Goal: Contribute content: Contribute content

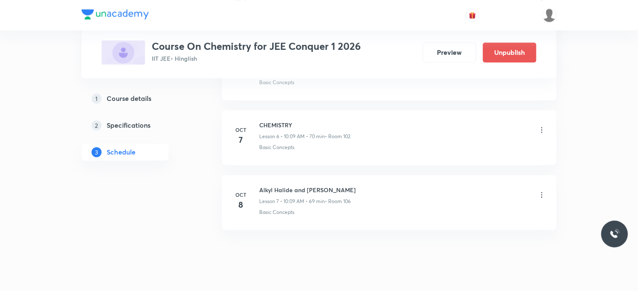
scroll to position [831, 0]
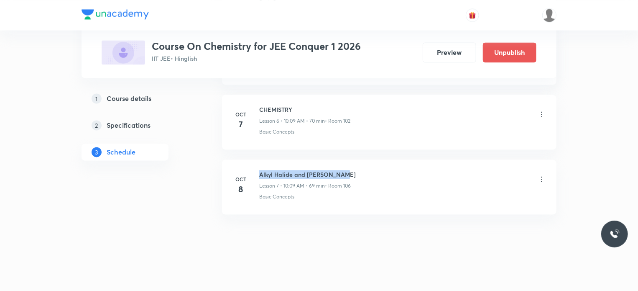
drag, startPoint x: 259, startPoint y: 172, endPoint x: 350, endPoint y: 167, distance: 90.5
click at [350, 167] on li "Oct 8 Alkyl Halide and Aryl Halide Lesson 7 • 10:09 AM • 69 min • Room 106 Basi…" at bounding box center [389, 186] width 335 height 55
copy h6 "Alkyl Halide and Aryl Halide"
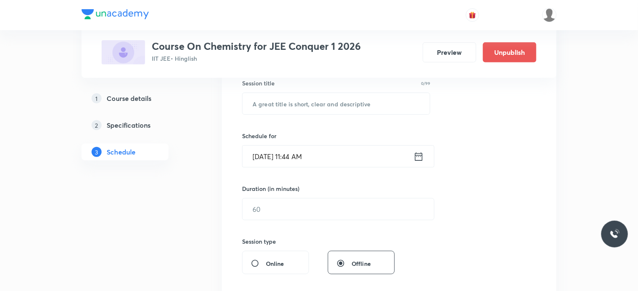
scroll to position [146, 0]
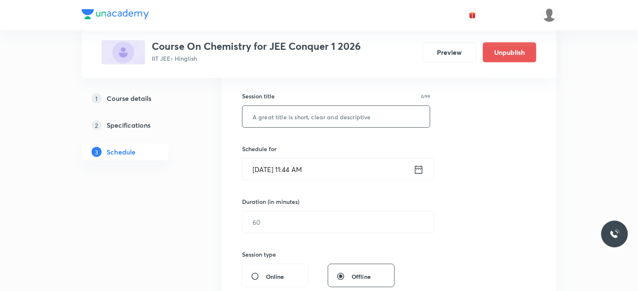
click at [306, 118] on input "text" at bounding box center [336, 116] width 187 height 21
paste input "Alkyl Halide and Aryl Halide"
type input "Alkyl Halide and Aryl Halide"
click at [301, 168] on input "Oct 8, 2025, 11:44 AM" at bounding box center [328, 168] width 171 height 21
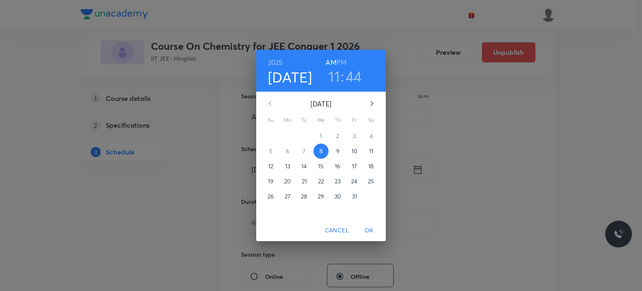
click at [341, 61] on h6 "PM" at bounding box center [342, 62] width 10 height 12
click at [333, 78] on h3 "11" at bounding box center [334, 76] width 11 height 18
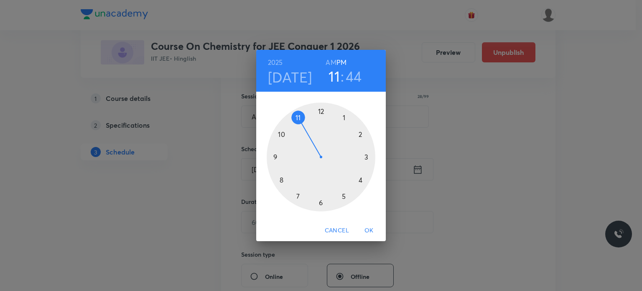
click at [344, 117] on div at bounding box center [321, 156] width 109 height 109
click at [321, 110] on div at bounding box center [321, 156] width 109 height 109
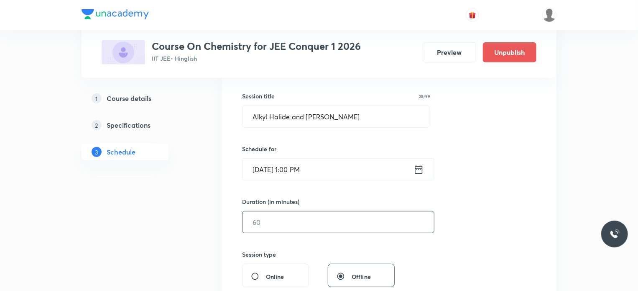
click at [288, 218] on input "text" at bounding box center [339, 221] width 192 height 21
type input "7"
type input "80"
click at [451, 221] on div "Session 8 Live class Session title 28/99 Alkyl Halide and Aryl Halide ​ Schedul…" at bounding box center [389, 231] width 294 height 393
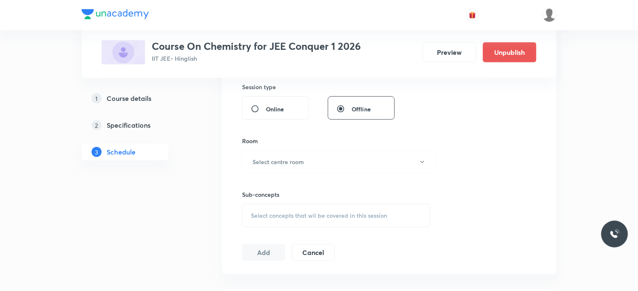
scroll to position [330, 0]
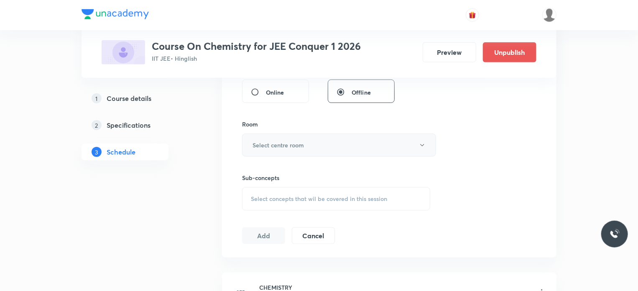
click at [354, 139] on button "Select centre room" at bounding box center [339, 144] width 194 height 23
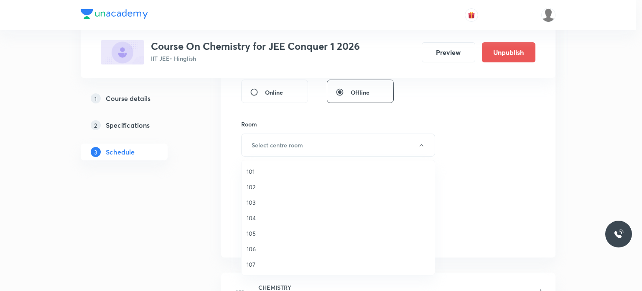
click at [255, 187] on span "102" at bounding box center [338, 186] width 183 height 9
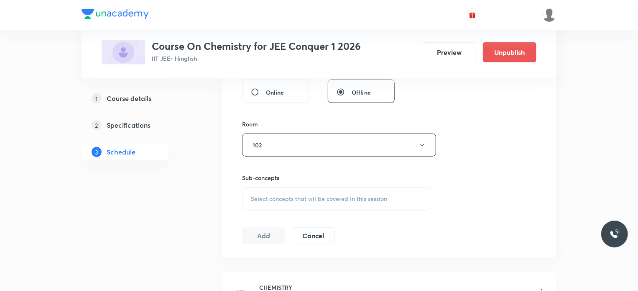
click at [265, 200] on span "Select concepts that wil be covered in this session" at bounding box center [319, 198] width 136 height 7
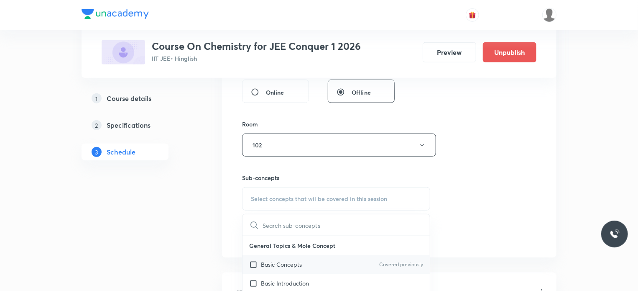
click at [252, 262] on input "checkbox" at bounding box center [255, 264] width 12 height 9
checkbox input "true"
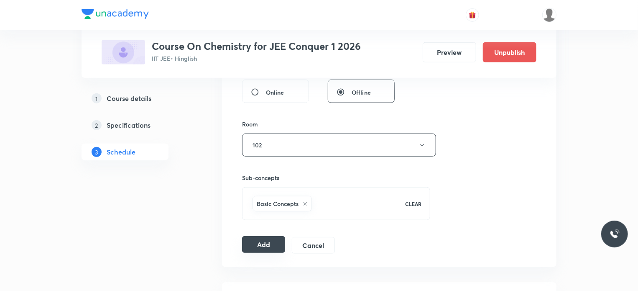
click at [265, 240] on button "Add" at bounding box center [263, 244] width 43 height 17
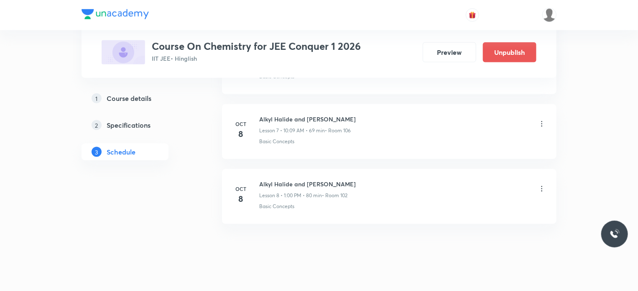
scroll to position [512, 0]
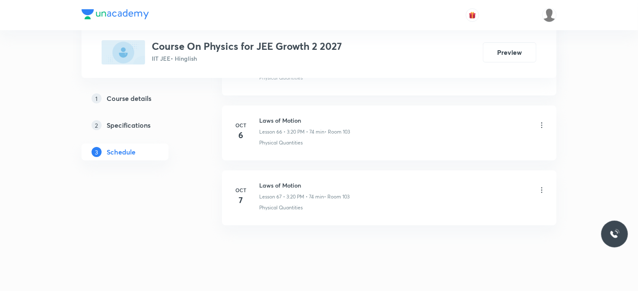
scroll to position [4711, 0]
drag, startPoint x: 260, startPoint y: 172, endPoint x: 313, endPoint y: 170, distance: 53.2
click at [313, 180] on h6 "Laws of Motion" at bounding box center [304, 184] width 90 height 9
copy h6 "Laws of Motion"
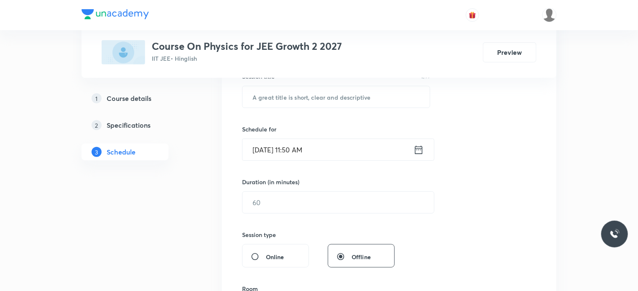
scroll to position [167, 0]
click at [279, 93] on input "text" at bounding box center [336, 94] width 187 height 21
paste input "Laws of Motion"
type input "Laws of Motion"
click at [290, 112] on div "Session 68 Live class Session title 14/99 Laws of Motion ​ Schedule for Oct 8, …" at bounding box center [389, 209] width 294 height 393
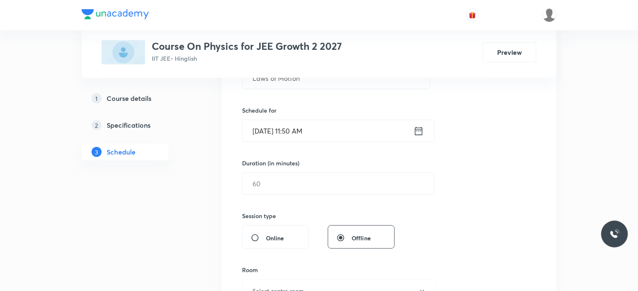
scroll to position [201, 0]
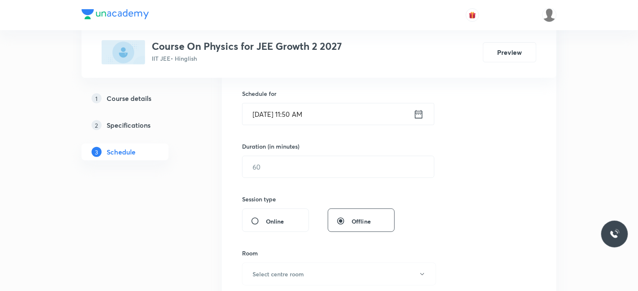
click at [296, 112] on input "Oct 8, 2025, 11:50 AM" at bounding box center [328, 113] width 171 height 21
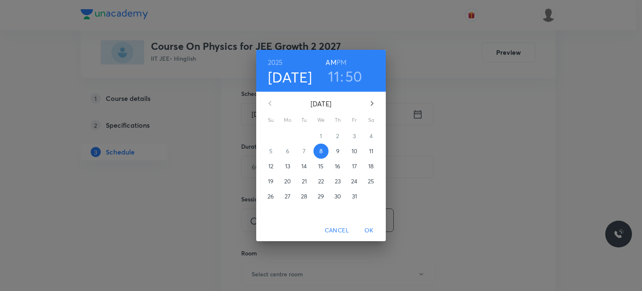
click at [342, 61] on h6 "PM" at bounding box center [342, 62] width 10 height 12
click at [334, 78] on h3 "11" at bounding box center [333, 76] width 11 height 18
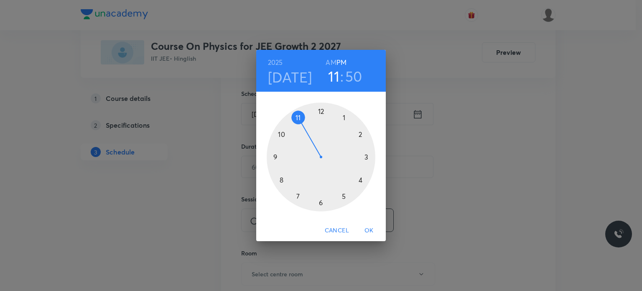
click at [365, 157] on div at bounding box center [321, 156] width 109 height 109
click at [361, 181] on div at bounding box center [321, 156] width 109 height 109
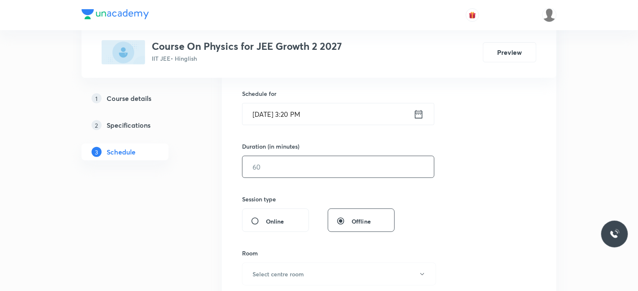
click at [306, 167] on input "text" at bounding box center [339, 166] width 192 height 21
type input "75"
click at [307, 194] on div "Session type" at bounding box center [318, 198] width 153 height 9
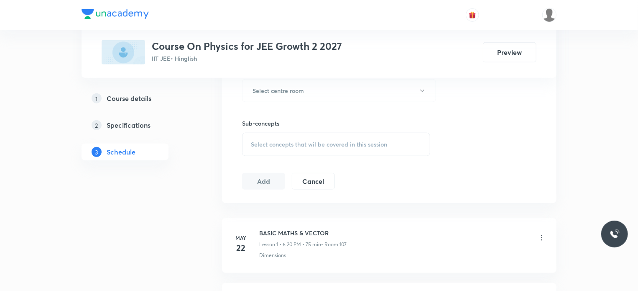
scroll to position [385, 0]
click at [315, 93] on button "Select centre room" at bounding box center [339, 89] width 194 height 23
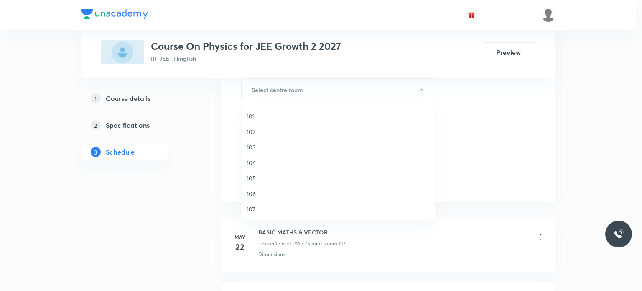
click at [259, 148] on span "103" at bounding box center [338, 147] width 183 height 9
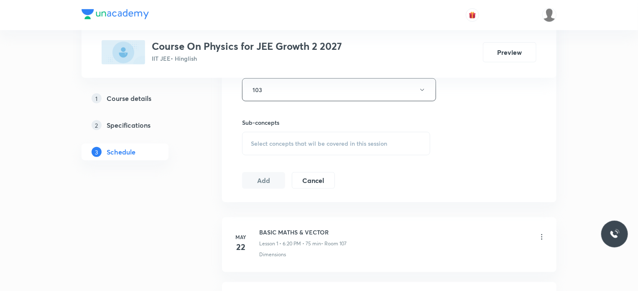
click at [266, 145] on span "Select concepts that wil be covered in this session" at bounding box center [319, 143] width 136 height 7
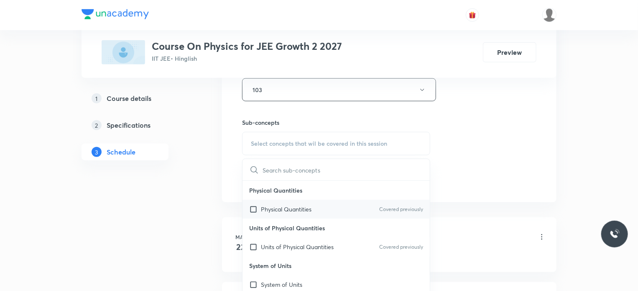
click at [263, 207] on p "Physical Quantities" at bounding box center [286, 208] width 51 height 9
checkbox input "true"
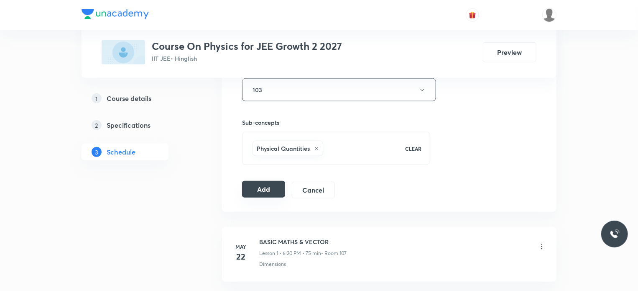
click at [247, 186] on button "Add" at bounding box center [263, 189] width 43 height 17
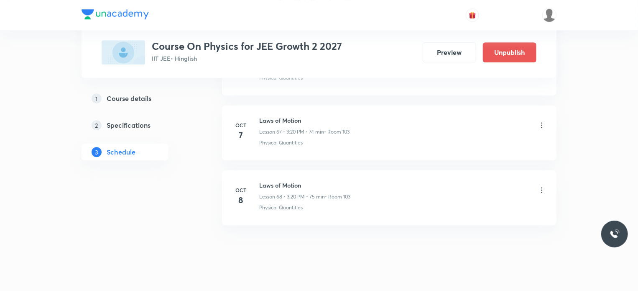
scroll to position [4392, 0]
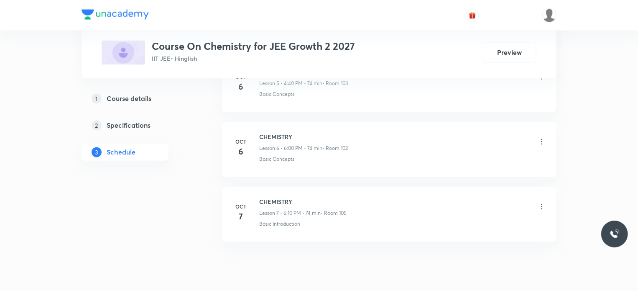
scroll to position [831, 0]
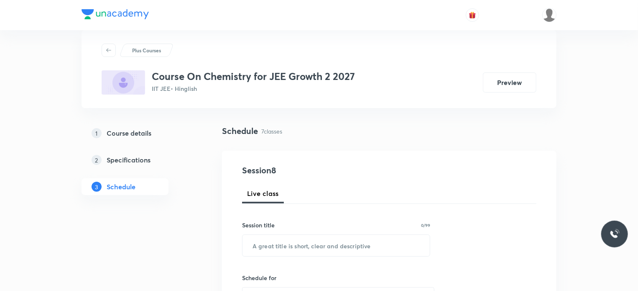
scroll to position [67, 0]
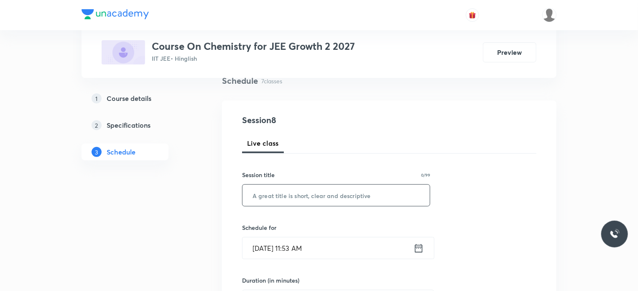
click at [276, 197] on input "text" at bounding box center [336, 194] width 187 height 21
type input "Thermodynamics"
click at [301, 247] on input "[DATE] 11:53 AM" at bounding box center [328, 247] width 171 height 21
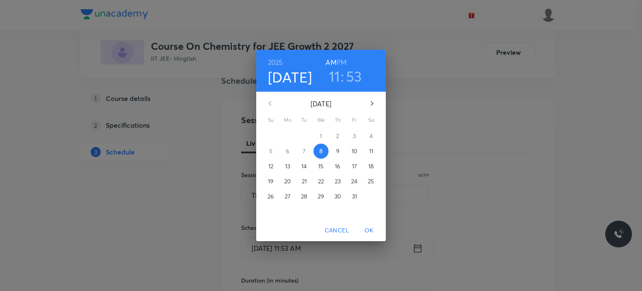
click at [344, 59] on h6 "PM" at bounding box center [342, 62] width 10 height 12
click at [335, 74] on h3 "11" at bounding box center [334, 76] width 11 height 18
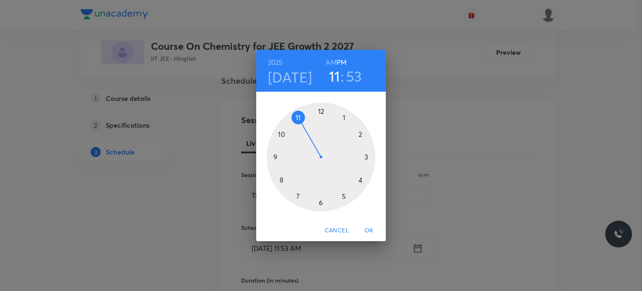
click at [319, 205] on div at bounding box center [321, 156] width 109 height 109
click at [320, 110] on div at bounding box center [321, 156] width 109 height 109
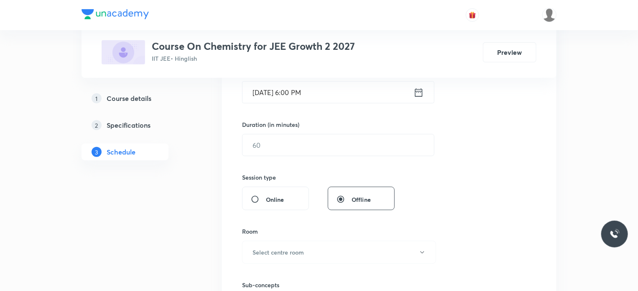
scroll to position [234, 0]
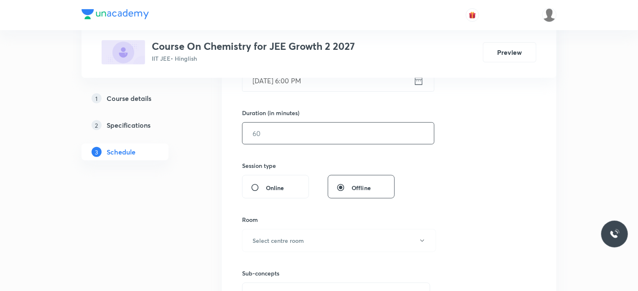
click at [281, 133] on input "text" at bounding box center [339, 133] width 192 height 21
type input "75"
click at [297, 153] on div "Session 8 Live class Session title 14/99 Thermodynamics ​ Schedule for [DATE] 6…" at bounding box center [389, 142] width 294 height 393
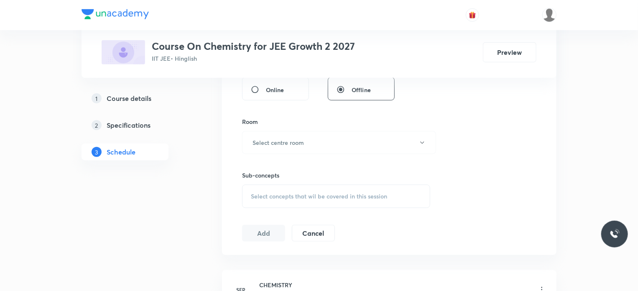
scroll to position [335, 0]
click at [297, 148] on button "Select centre room" at bounding box center [339, 139] width 194 height 23
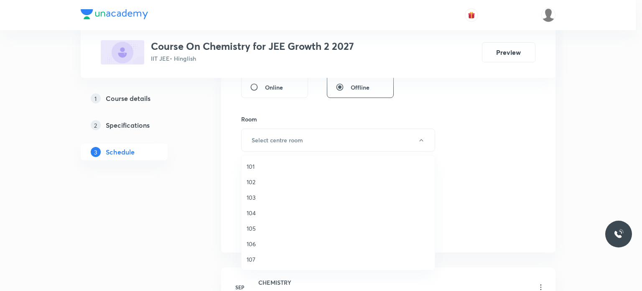
click at [256, 198] on span "103" at bounding box center [338, 197] width 183 height 9
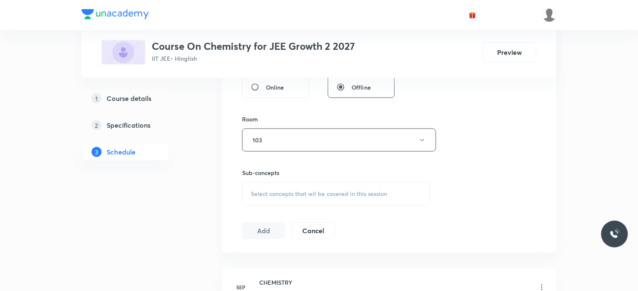
click at [277, 190] on span "Select concepts that wil be covered in this session" at bounding box center [319, 193] width 136 height 7
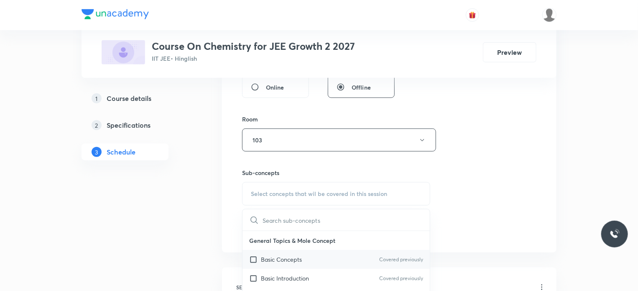
click at [267, 258] on p "Basic Concepts" at bounding box center [281, 259] width 41 height 9
checkbox input "true"
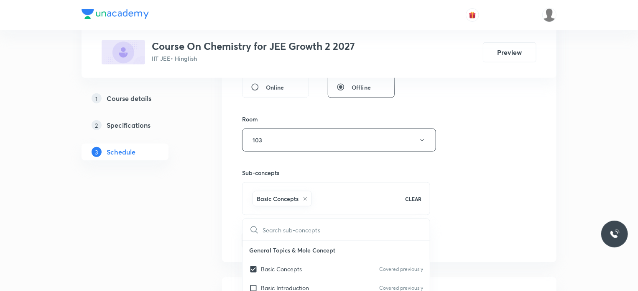
click at [174, 233] on div "1 Course details 2 Specifications 3 Schedule" at bounding box center [139, 295] width 114 height 977
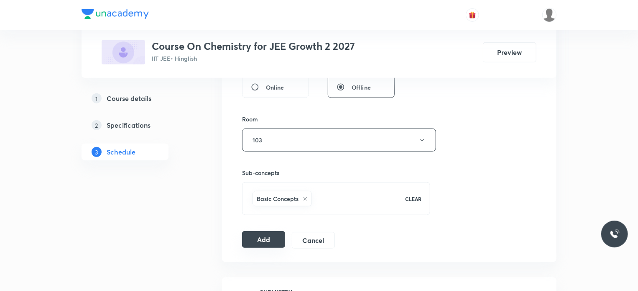
click at [254, 235] on button "Add" at bounding box center [263, 239] width 43 height 17
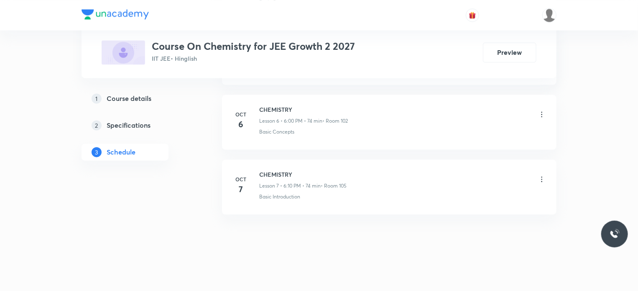
scroll to position [448, 0]
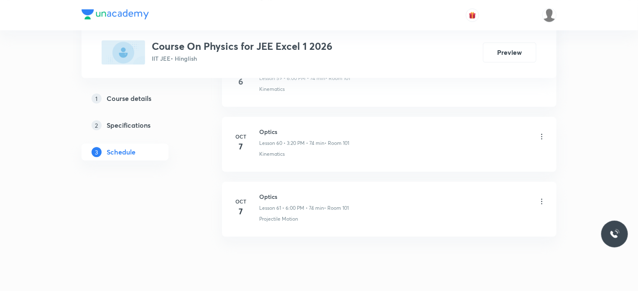
scroll to position [4323, 0]
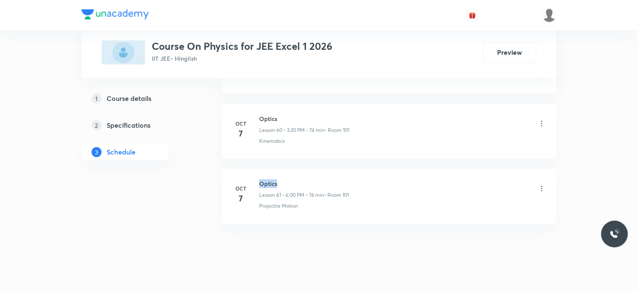
drag, startPoint x: 259, startPoint y: 171, endPoint x: 281, endPoint y: 169, distance: 21.8
click at [281, 179] on h6 "Optics" at bounding box center [303, 183] width 89 height 9
copy h6 "Optics"
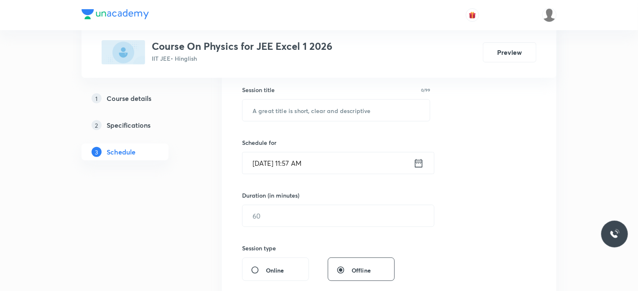
scroll to position [124, 0]
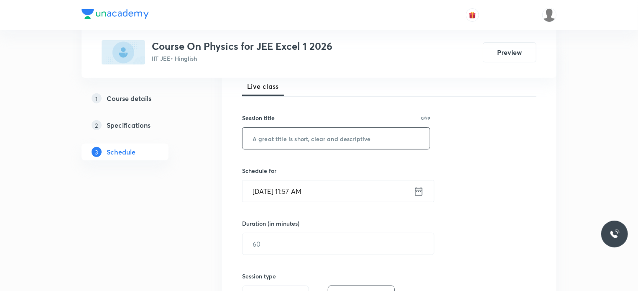
click at [282, 141] on input "text" at bounding box center [336, 138] width 187 height 21
paste input "Optics"
type input "Optics"
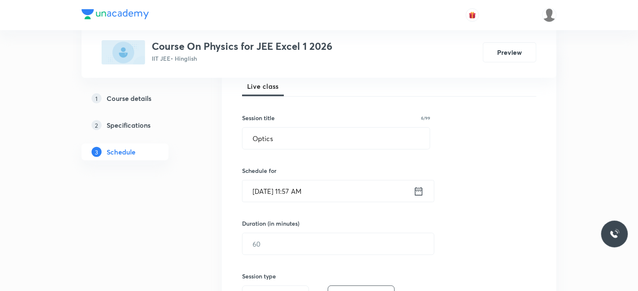
click at [296, 157] on div "Session 62 Live class Session title 6/99 Optics ​ Schedule for Oct 8, 2025, 11:…" at bounding box center [389, 253] width 294 height 393
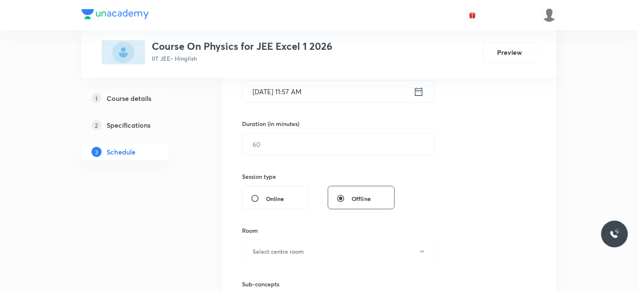
scroll to position [224, 0]
click at [296, 87] on input "Oct 8, 2025, 11:57 AM" at bounding box center [328, 90] width 171 height 21
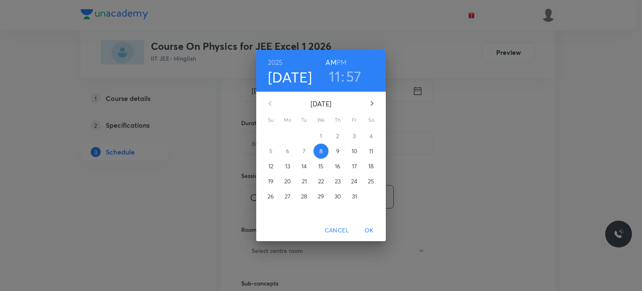
click at [343, 59] on h6 "PM" at bounding box center [342, 62] width 10 height 12
click at [335, 74] on h3 "11" at bounding box center [334, 76] width 11 height 18
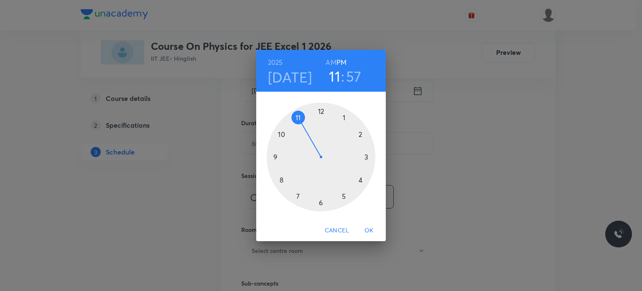
click at [366, 154] on div at bounding box center [321, 156] width 109 height 109
click at [361, 183] on div at bounding box center [321, 156] width 109 height 109
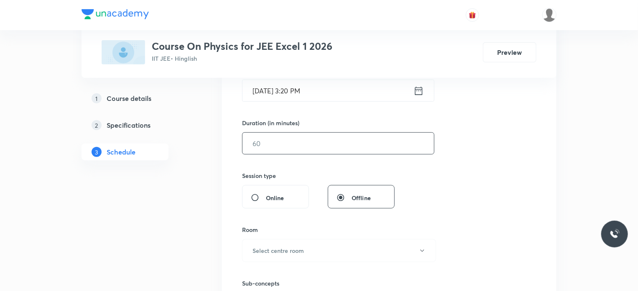
click at [277, 146] on input "text" at bounding box center [339, 143] width 192 height 21
type input "75"
click at [292, 162] on div "Session 62 Live class Session title 6/99 Optics ​ Schedule for Oct 8, 2025, 3:2…" at bounding box center [389, 153] width 294 height 393
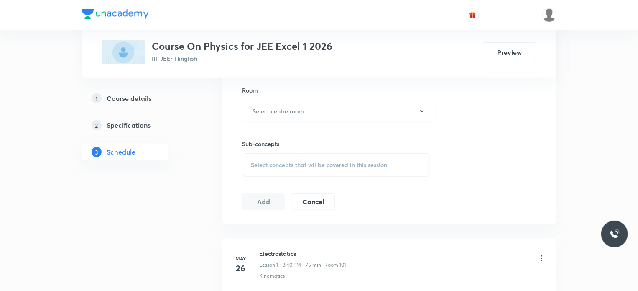
scroll to position [375, 0]
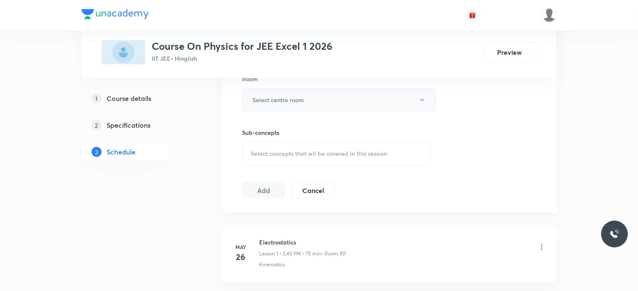
click at [303, 100] on h6 "Select centre room" at bounding box center [278, 99] width 51 height 9
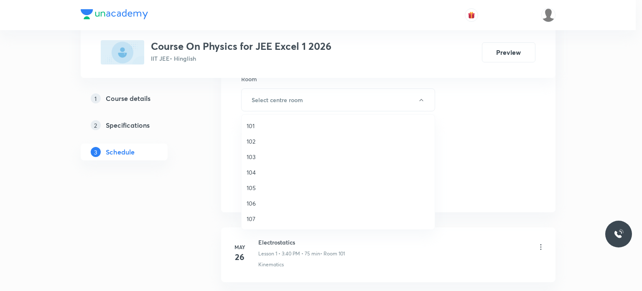
click at [253, 123] on span "101" at bounding box center [338, 125] width 183 height 9
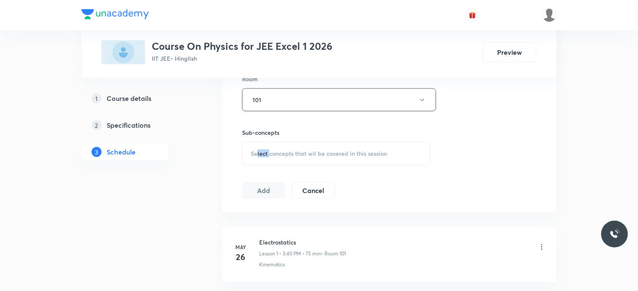
drag, startPoint x: 269, startPoint y: 153, endPoint x: 256, endPoint y: 152, distance: 13.0
click at [256, 152] on span "Select concepts that wil be covered in this session" at bounding box center [319, 153] width 136 height 7
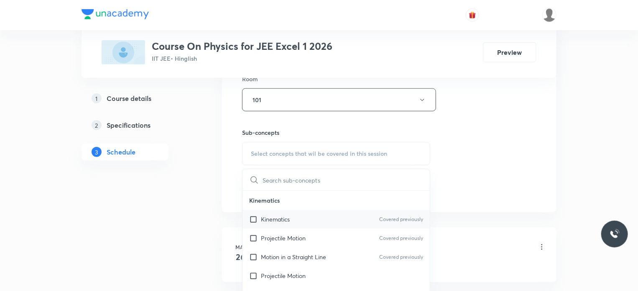
click at [253, 219] on input "checkbox" at bounding box center [255, 219] width 12 height 9
checkbox input "true"
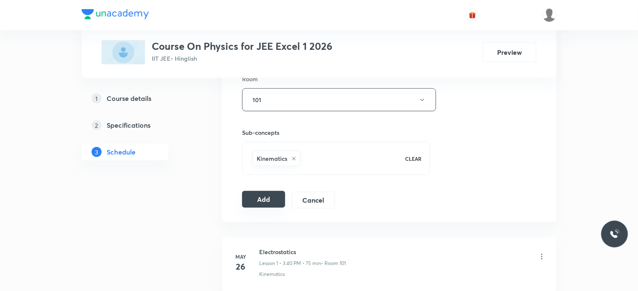
click at [261, 195] on button "Add" at bounding box center [263, 199] width 43 height 17
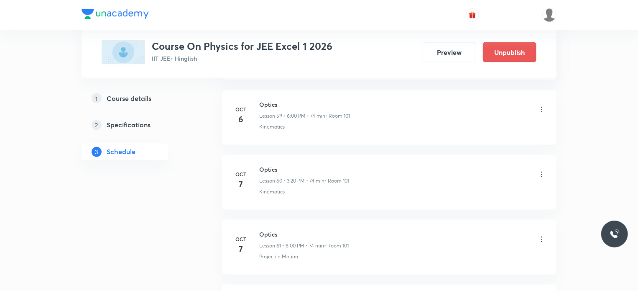
scroll to position [4004, 0]
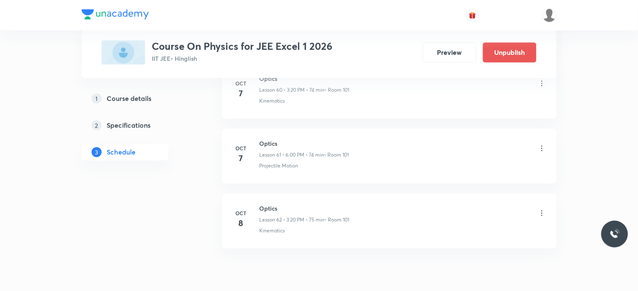
scroll to position [4387, 0]
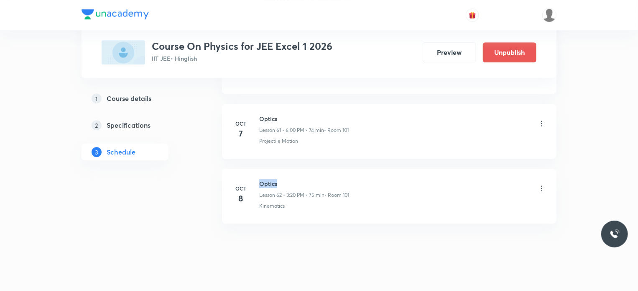
drag, startPoint x: 259, startPoint y: 171, endPoint x: 325, endPoint y: 160, distance: 66.2
click at [325, 169] on li "Oct 8 Optics Lesson 62 • 3:20 PM • 75 min • Room 101 Kinematics" at bounding box center [389, 196] width 335 height 55
copy h6 "Optics"
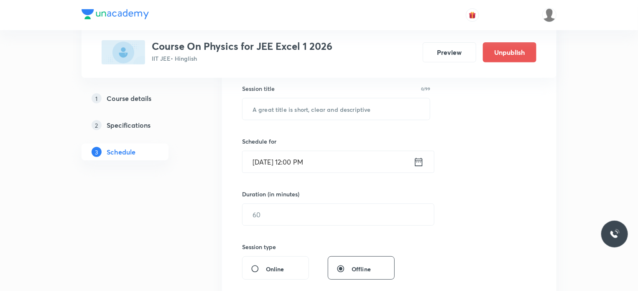
scroll to position [167, 0]
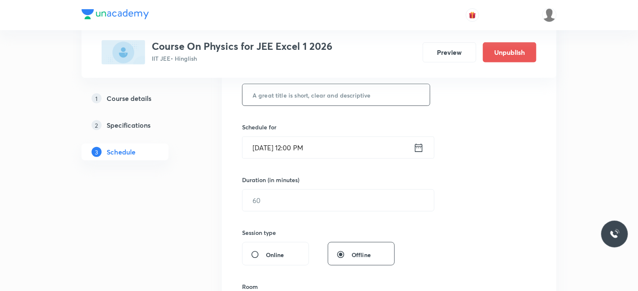
click at [320, 92] on input "text" at bounding box center [336, 94] width 187 height 21
paste input "Optics"
type input "Optics"
click at [299, 147] on input "Oct 8, 2025, 12:00 PM" at bounding box center [328, 147] width 171 height 21
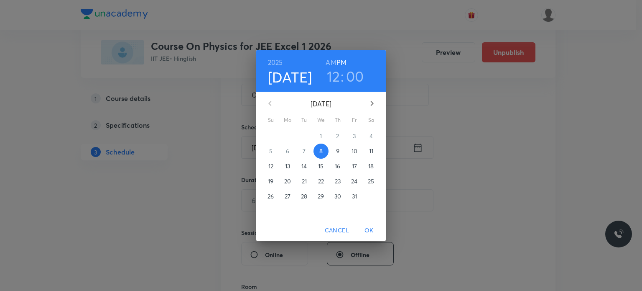
click at [334, 72] on h3 "12" at bounding box center [333, 76] width 13 height 18
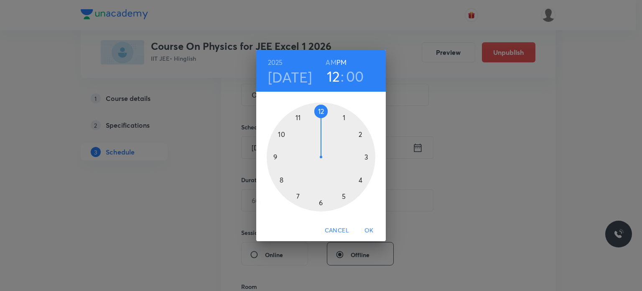
click at [360, 181] on div at bounding box center [321, 156] width 109 height 109
click at [280, 179] on div at bounding box center [321, 156] width 109 height 109
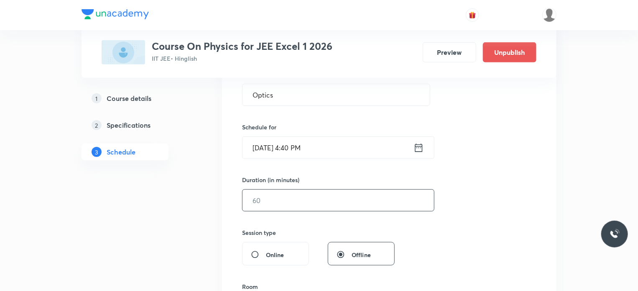
click at [271, 199] on input "text" at bounding box center [339, 199] width 192 height 21
type input "75"
click at [298, 219] on div "Session 63 Live class Session title 6/99 Optics ​ Schedule for Oct 8, 2025, 4:4…" at bounding box center [389, 209] width 294 height 393
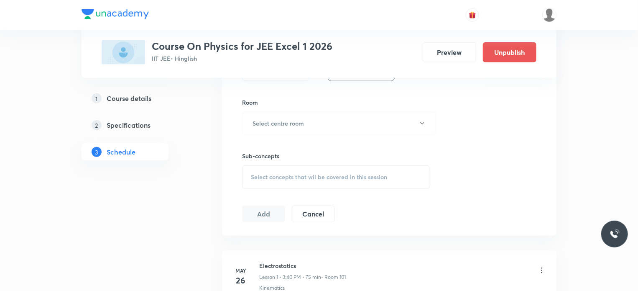
scroll to position [368, 0]
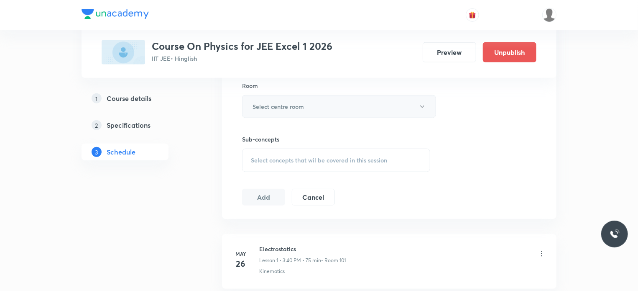
click at [286, 108] on h6 "Select centre room" at bounding box center [278, 106] width 51 height 9
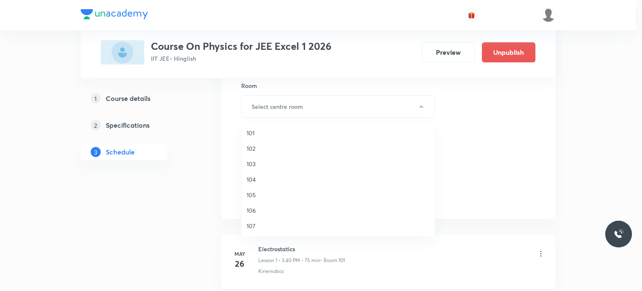
click at [252, 131] on span "101" at bounding box center [338, 132] width 183 height 9
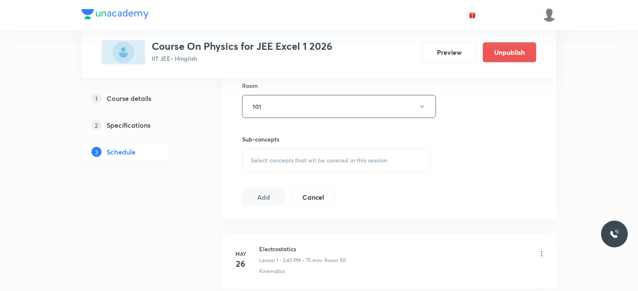
click at [258, 159] on span "Select concepts that wil be covered in this session" at bounding box center [319, 160] width 136 height 7
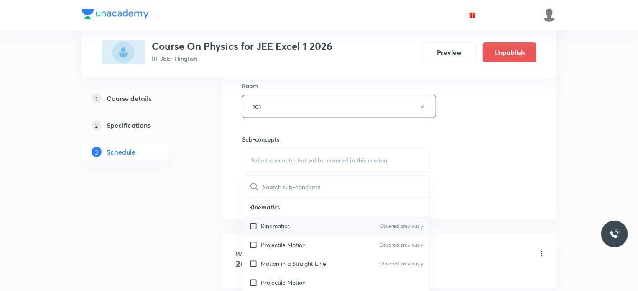
click at [258, 222] on input "checkbox" at bounding box center [255, 225] width 12 height 9
checkbox input "true"
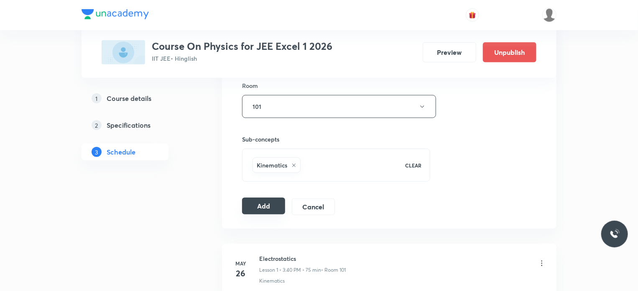
click at [248, 206] on button "Add" at bounding box center [263, 205] width 43 height 17
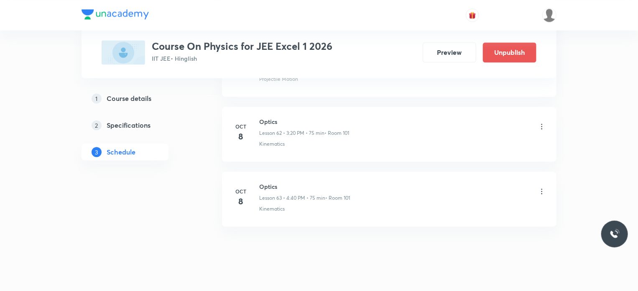
scroll to position [4068, 0]
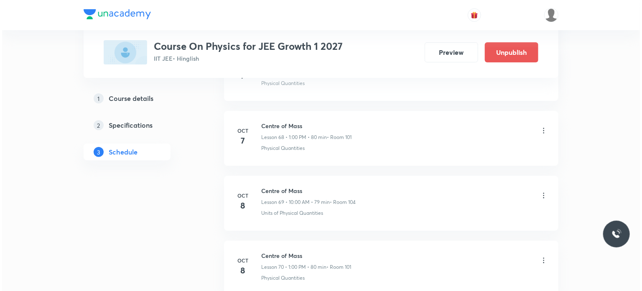
scroll to position [4905, 0]
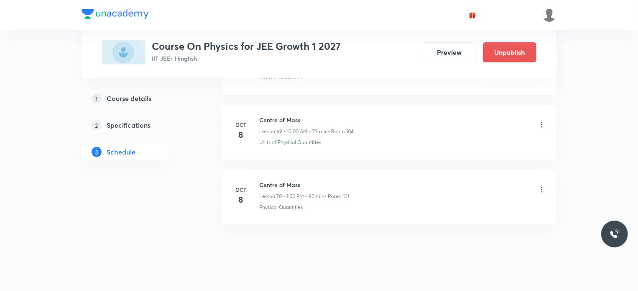
click at [542, 185] on icon at bounding box center [542, 189] width 8 height 8
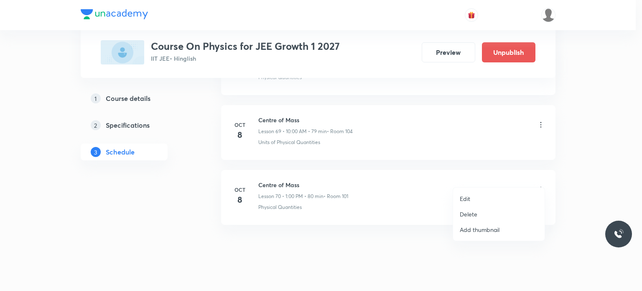
click at [467, 196] on p "Edit" at bounding box center [465, 198] width 10 height 9
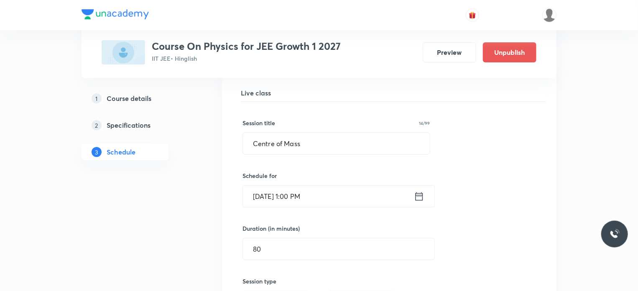
scroll to position [4591, 0]
click at [325, 133] on input "Centre of Mass" at bounding box center [336, 142] width 187 height 21
type input "C"
type input "Collision"
click at [331, 149] on div "Session title 9/99 Collision ​ Schedule for Oct 8, 2025, 1:00 PM ​ Duration (in…" at bounding box center [390, 283] width 294 height 364
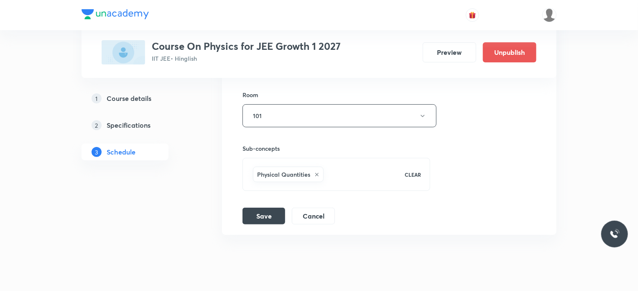
scroll to position [4841, 0]
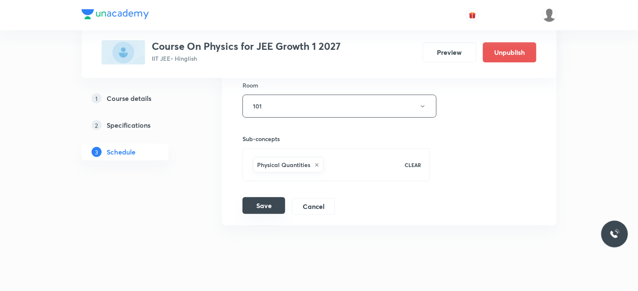
click at [271, 197] on button "Save" at bounding box center [264, 205] width 43 height 17
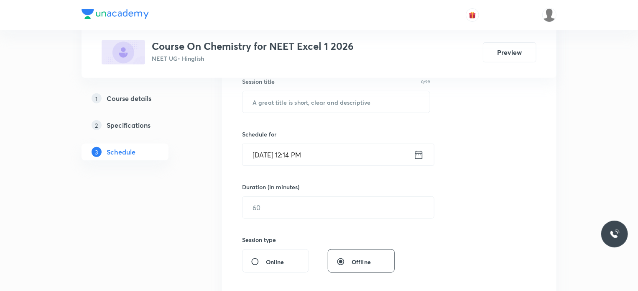
scroll to position [147, 0]
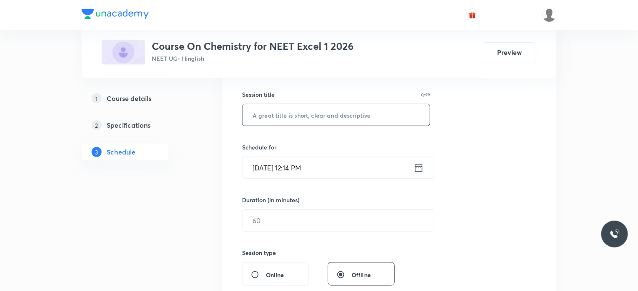
click at [297, 114] on input "text" at bounding box center [336, 114] width 187 height 21
click at [471, 182] on div "Session 37 Live class Session title 0/99 ​ Schedule for [DATE] 12:14 PM ​ Durat…" at bounding box center [389, 229] width 294 height 393
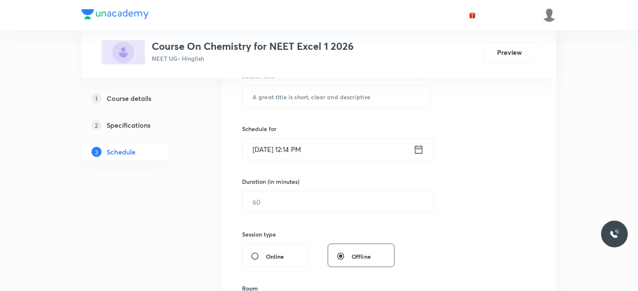
scroll to position [167, 0]
click at [488, 123] on div "Session 37 Live class Session title 0/99 ​ Schedule for [DATE] 12:14 PM ​ Durat…" at bounding box center [389, 209] width 294 height 393
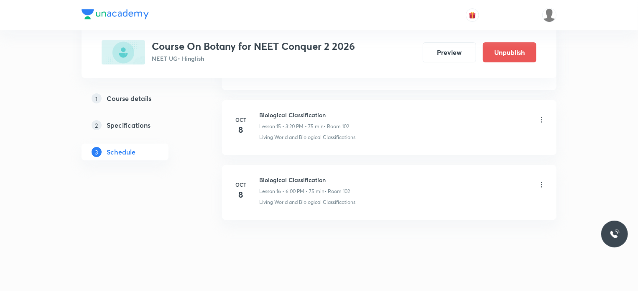
scroll to position [1414, 0]
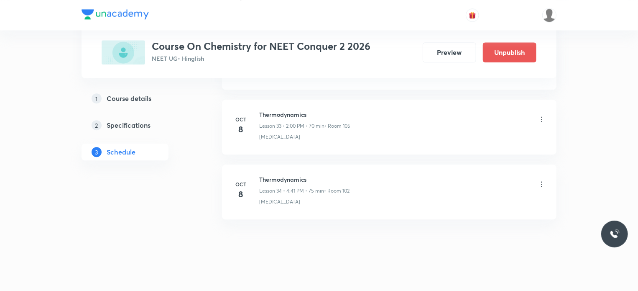
scroll to position [2577, 0]
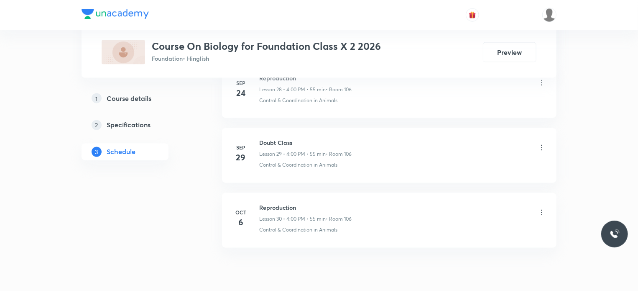
scroll to position [2318, 0]
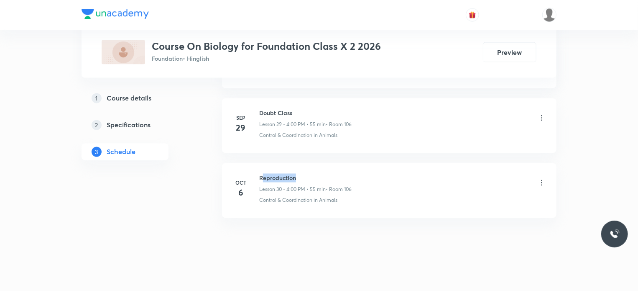
drag, startPoint x: 261, startPoint y: 171, endPoint x: 304, endPoint y: 165, distance: 44.0
click at [304, 165] on li "[DATE] Reproduction Lesson 30 • 4:00 PM • 55 min • Room 106 Control & Coordinat…" at bounding box center [389, 190] width 335 height 55
drag, startPoint x: 260, startPoint y: 172, endPoint x: 338, endPoint y: 158, distance: 79.4
click at [338, 163] on li "Oct 6 Reproduction Lesson 30 • 4:00 PM • 55 min • Room 106 Control & Coordinati…" at bounding box center [389, 190] width 335 height 55
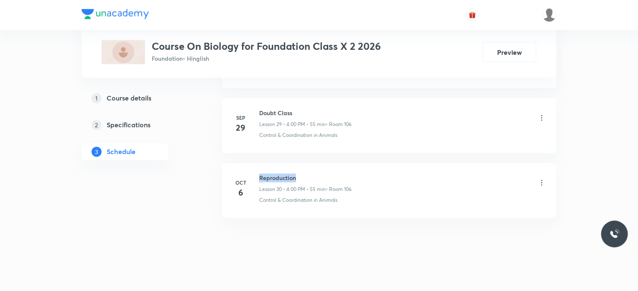
copy h6 "Reproduction"
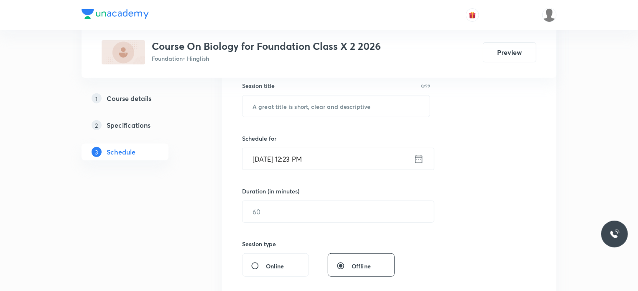
scroll to position [167, 0]
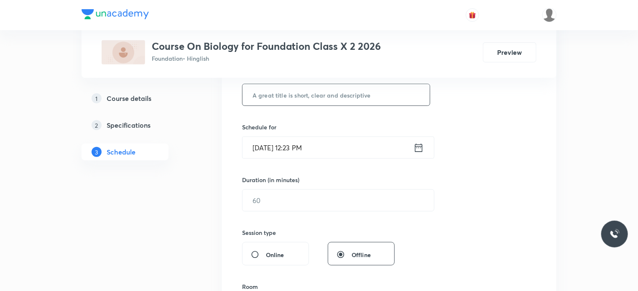
click at [293, 102] on input "text" at bounding box center [336, 94] width 187 height 21
paste input "Reproduction"
type input "Reproduction"
click at [298, 148] on input "Oct 8, 2025, 12:23 PM" at bounding box center [328, 147] width 171 height 21
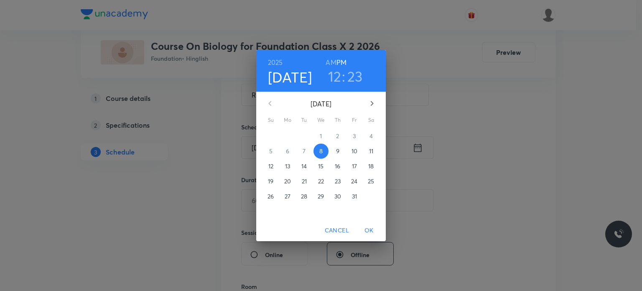
click at [335, 76] on h3 "12" at bounding box center [334, 76] width 13 height 18
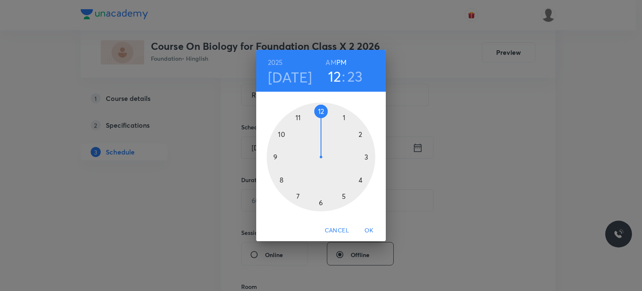
click at [361, 179] on div at bounding box center [321, 156] width 109 height 109
click at [321, 110] on div at bounding box center [321, 156] width 109 height 109
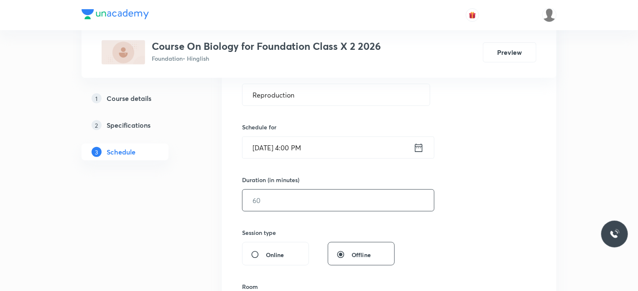
click at [281, 201] on input "text" at bounding box center [339, 199] width 192 height 21
type input "55"
click at [322, 165] on div "Session 31 Live class Session title 12/99 Reproduction ​ Schedule for Oct 8, 20…" at bounding box center [389, 209] width 294 height 393
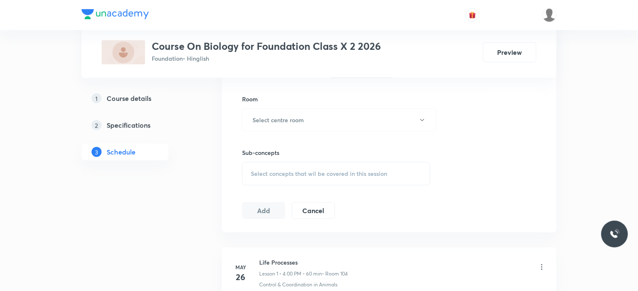
scroll to position [368, 0]
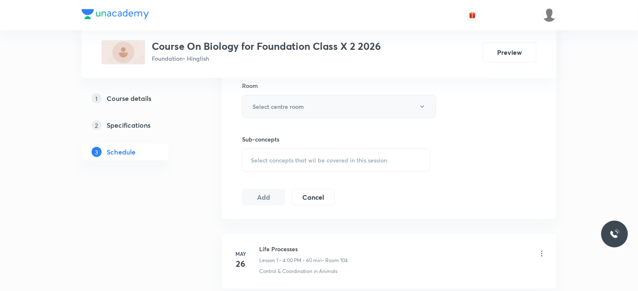
click at [300, 104] on h6 "Select centre room" at bounding box center [278, 106] width 51 height 9
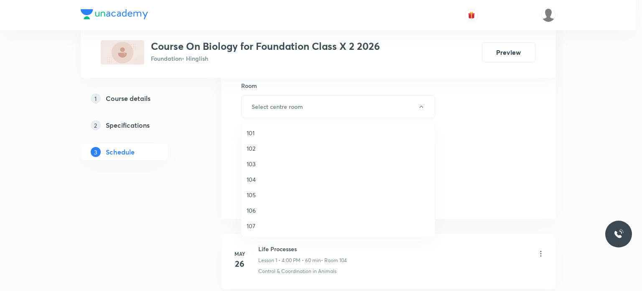
click at [253, 178] on span "104" at bounding box center [338, 179] width 183 height 9
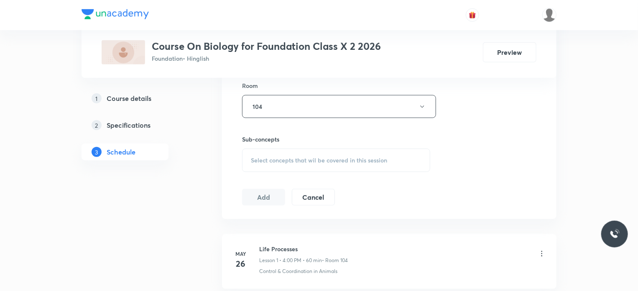
click at [271, 157] on span "Select concepts that wil be covered in this session" at bounding box center [319, 160] width 136 height 7
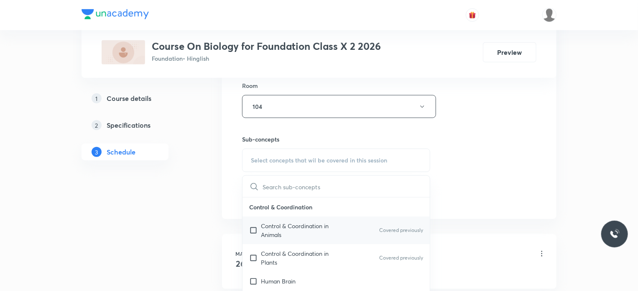
click at [265, 226] on p "Control & Coordination in Animals" at bounding box center [303, 230] width 84 height 18
checkbox input "true"
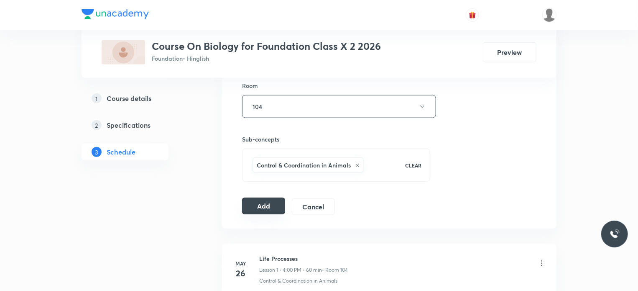
click at [269, 204] on button "Add" at bounding box center [263, 205] width 43 height 17
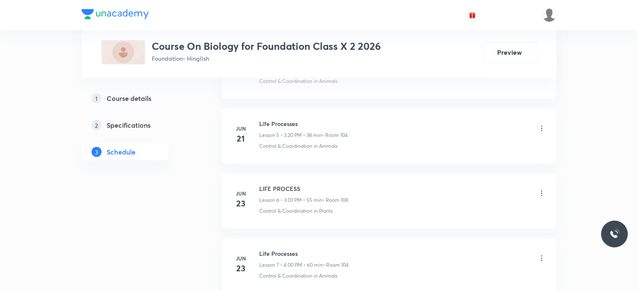
click at [269, 204] on div "LIFE PROCESS Lesson 6 • 3:03 PM • 55 min • Room 108 Control & Coordination in P…" at bounding box center [402, 199] width 287 height 31
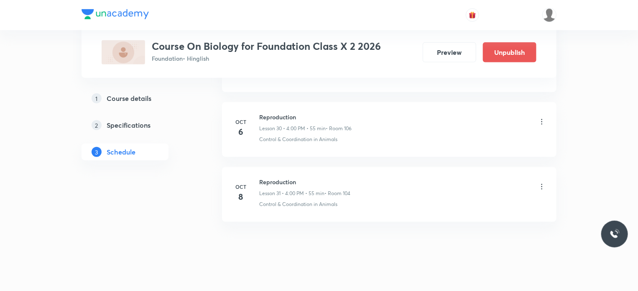
scroll to position [1999, 0]
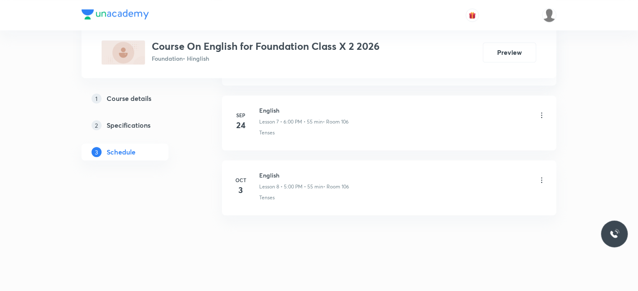
scroll to position [896, 0]
drag, startPoint x: 260, startPoint y: 171, endPoint x: 291, endPoint y: 169, distance: 31.0
click at [291, 170] on h6 "English" at bounding box center [304, 174] width 90 height 9
copy h6 "English"
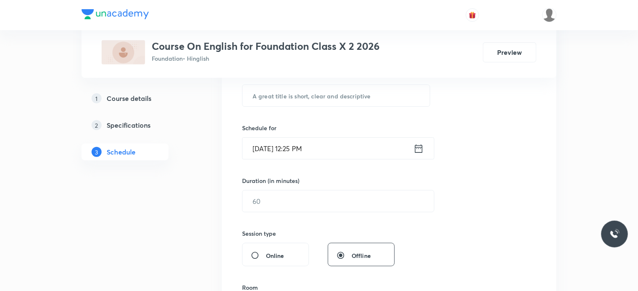
scroll to position [167, 0]
click at [294, 95] on input "text" at bounding box center [336, 94] width 187 height 21
paste input "English"
type input "English"
click at [301, 146] on input "[DATE] 12:25 PM" at bounding box center [328, 147] width 171 height 21
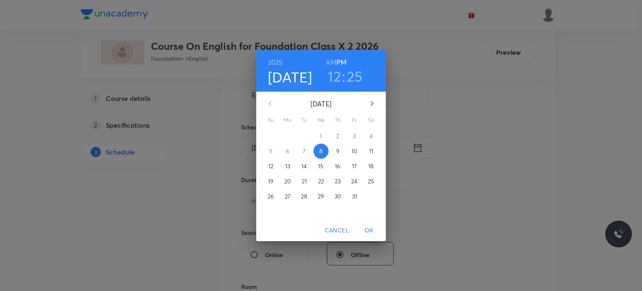
click at [336, 75] on h3 "12" at bounding box center [334, 76] width 13 height 18
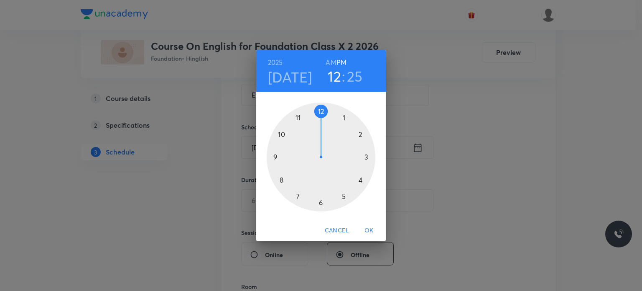
click at [344, 197] on div at bounding box center [321, 156] width 109 height 109
click at [322, 112] on div at bounding box center [321, 156] width 109 height 109
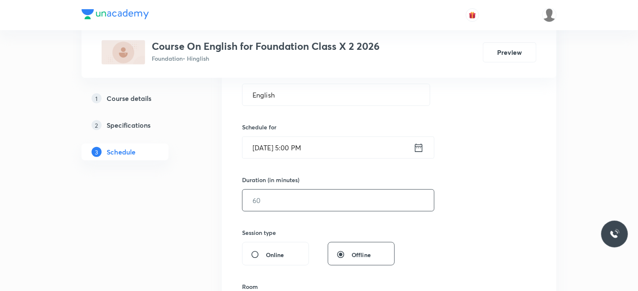
click at [297, 200] on input "text" at bounding box center [339, 199] width 192 height 21
type input "55"
click at [330, 223] on div "Session 9 Live class Session title 7/99 English ​ Schedule for [DATE] 5:00 PM ​…" at bounding box center [389, 209] width 294 height 393
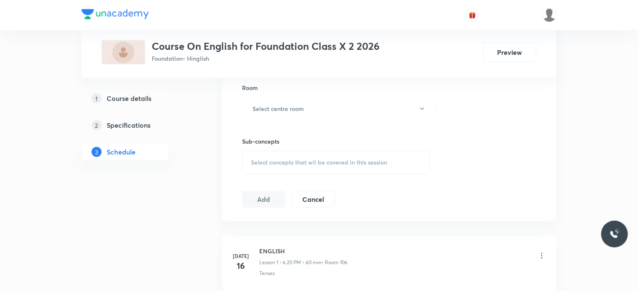
scroll to position [368, 0]
click at [306, 100] on button "Select centre room" at bounding box center [339, 106] width 194 height 23
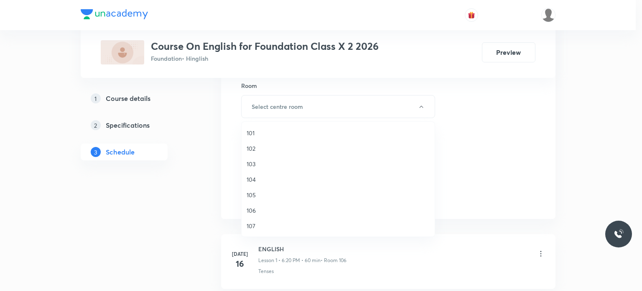
click at [254, 180] on span "104" at bounding box center [338, 179] width 183 height 9
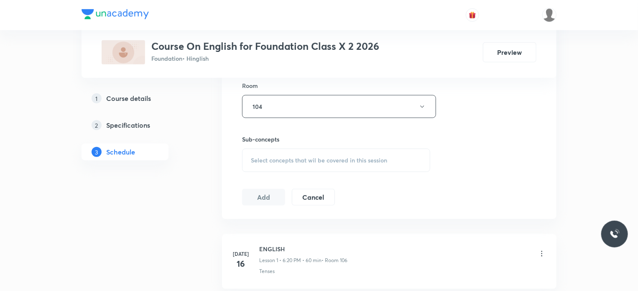
click at [201, 198] on div "Plus Courses Course On English for Foundation Class X 2 2026 Foundation • Hingl…" at bounding box center [319, 242] width 475 height 1127
click at [264, 162] on span "Select concepts that wil be covered in this session" at bounding box center [319, 160] width 136 height 7
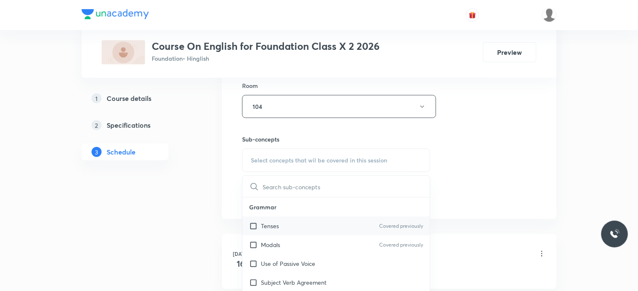
click at [259, 224] on input "checkbox" at bounding box center [255, 225] width 12 height 9
checkbox input "true"
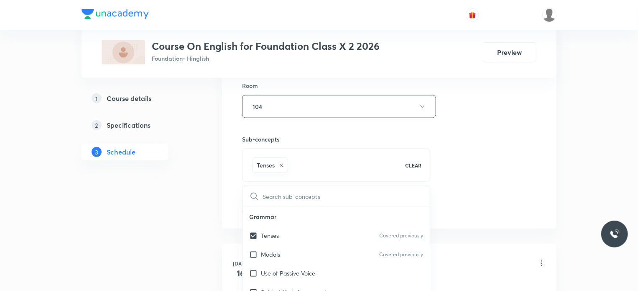
click at [169, 211] on div "1 Course details 2 Specifications 3 Schedule" at bounding box center [139, 294] width 114 height 1042
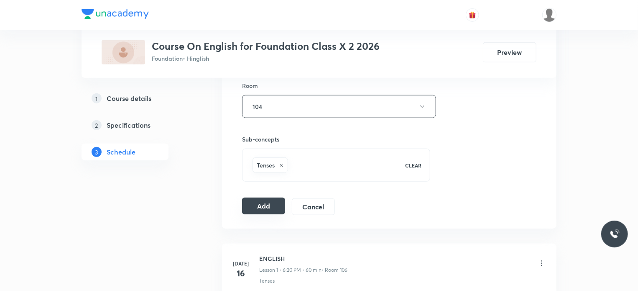
click at [253, 205] on button "Add" at bounding box center [263, 205] width 43 height 17
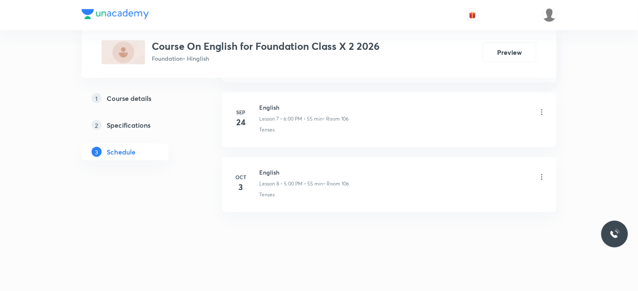
scroll to position [512, 0]
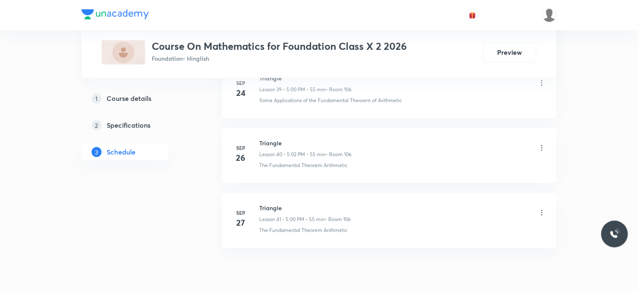
scroll to position [3029, 0]
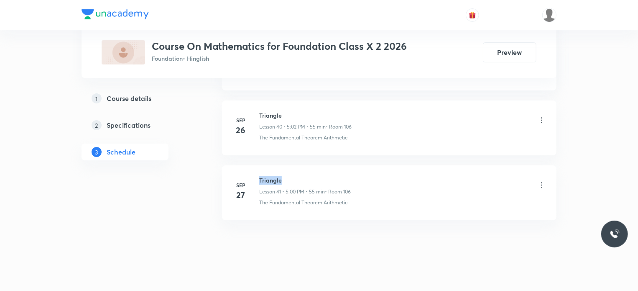
drag, startPoint x: 261, startPoint y: 171, endPoint x: 295, endPoint y: 172, distance: 34.3
click at [295, 176] on h6 "Triangle" at bounding box center [305, 180] width 92 height 9
copy h6 "Triangle"
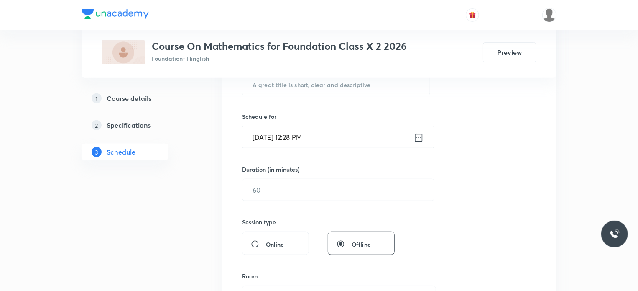
scroll to position [184, 0]
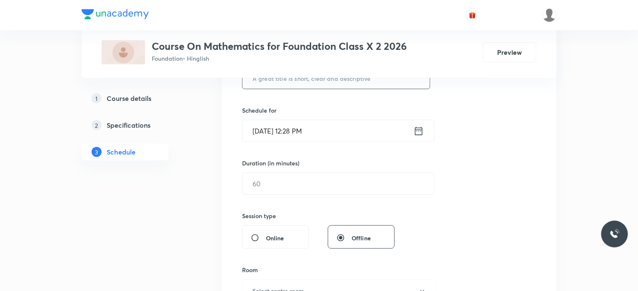
click at [271, 83] on input "text" at bounding box center [336, 77] width 187 height 21
paste input "Triangle"
type input "Triangle"
click at [299, 129] on input "[DATE] 12:28 PM" at bounding box center [328, 130] width 171 height 21
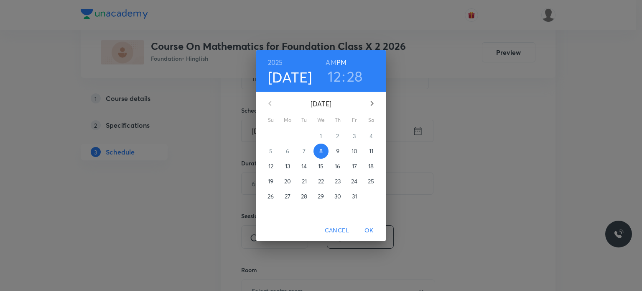
click at [337, 74] on h3 "12" at bounding box center [334, 76] width 13 height 18
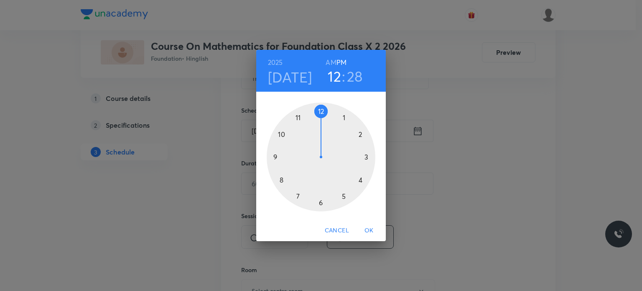
click at [321, 204] on div at bounding box center [321, 156] width 109 height 109
click at [321, 110] on div at bounding box center [321, 156] width 109 height 109
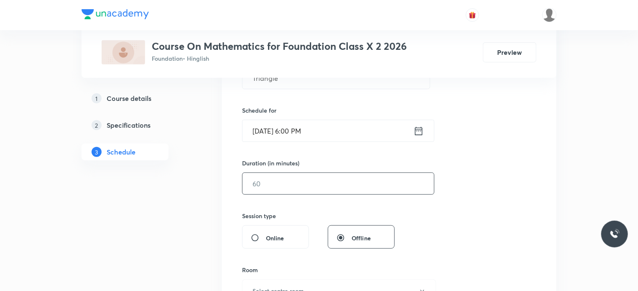
click at [282, 184] on input "text" at bounding box center [339, 183] width 192 height 21
type input "60"
click at [302, 204] on div "Session 42 Live class Session title 8/99 Triangle ​ Schedule for Oct 8, 2025, 6…" at bounding box center [389, 193] width 294 height 393
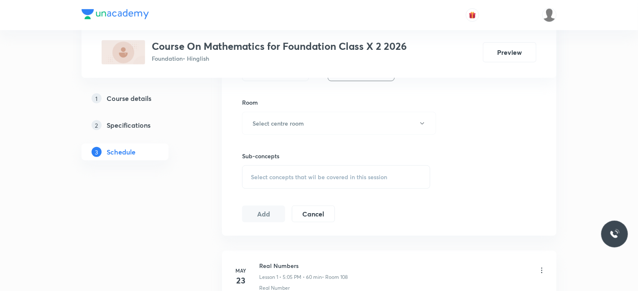
scroll to position [368, 0]
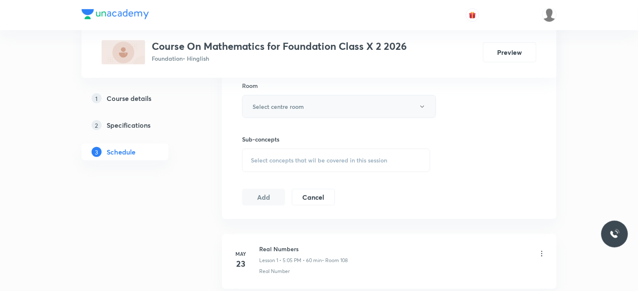
click at [292, 105] on h6 "Select centre room" at bounding box center [278, 106] width 51 height 9
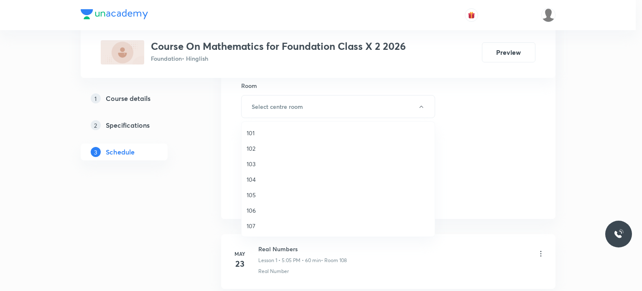
click at [252, 179] on span "104" at bounding box center [338, 179] width 183 height 9
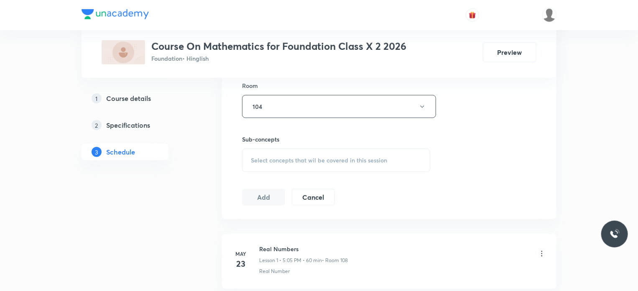
click at [269, 158] on span "Select concepts that wil be covered in this session" at bounding box center [319, 160] width 136 height 7
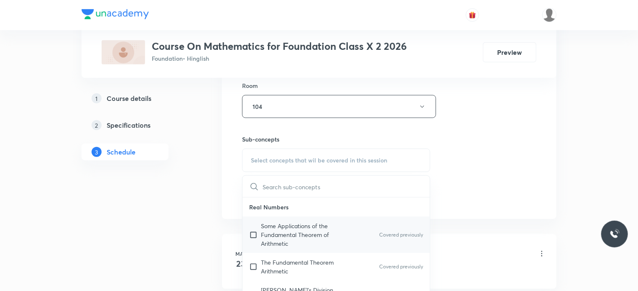
click at [266, 233] on p "Some Applications of the Fundamental Theorem of Arithmetic" at bounding box center [303, 234] width 84 height 26
checkbox input "true"
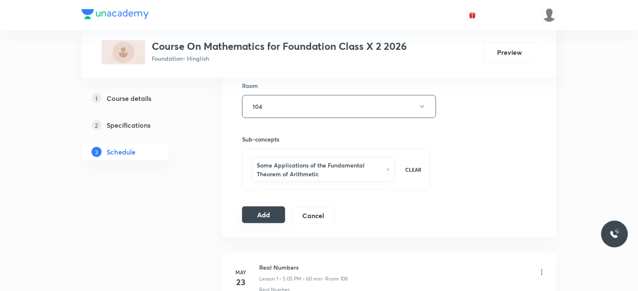
click at [266, 216] on button "Add" at bounding box center [263, 214] width 43 height 17
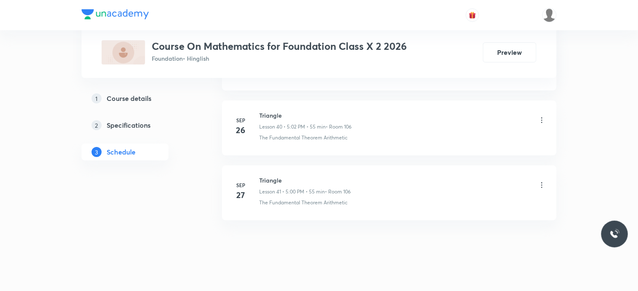
scroll to position [2646, 0]
